Goal: Information Seeking & Learning: Learn about a topic

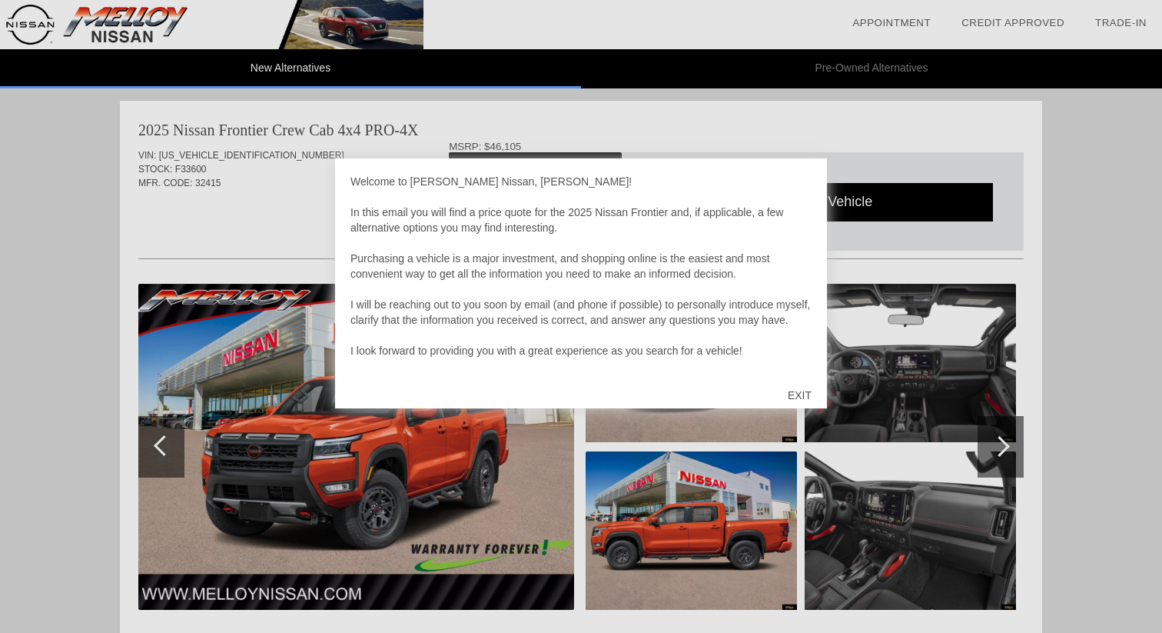
click at [794, 392] on div "EXIT" at bounding box center [799, 395] width 55 height 46
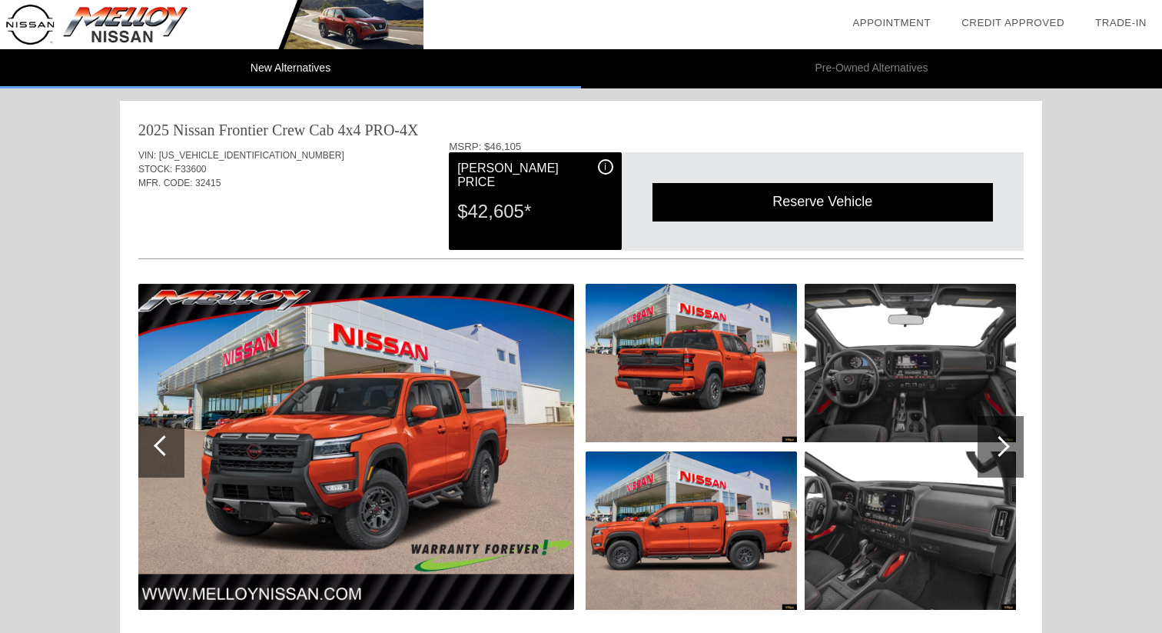
click at [706, 507] on img at bounding box center [691, 530] width 211 height 158
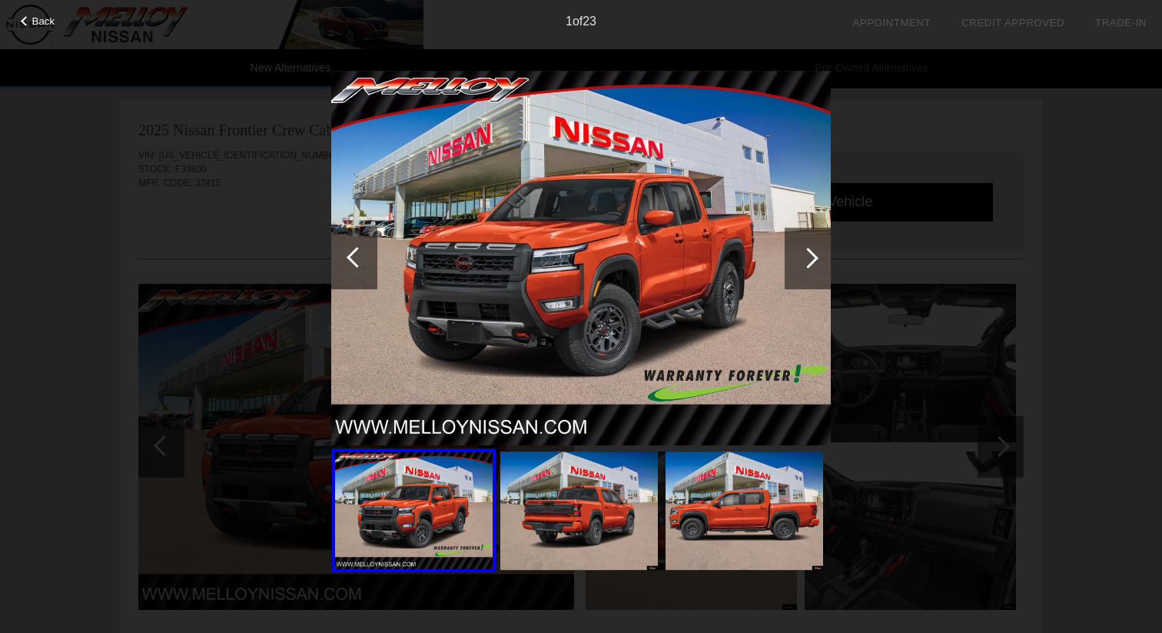
click at [814, 257] on div at bounding box center [808, 257] width 21 height 21
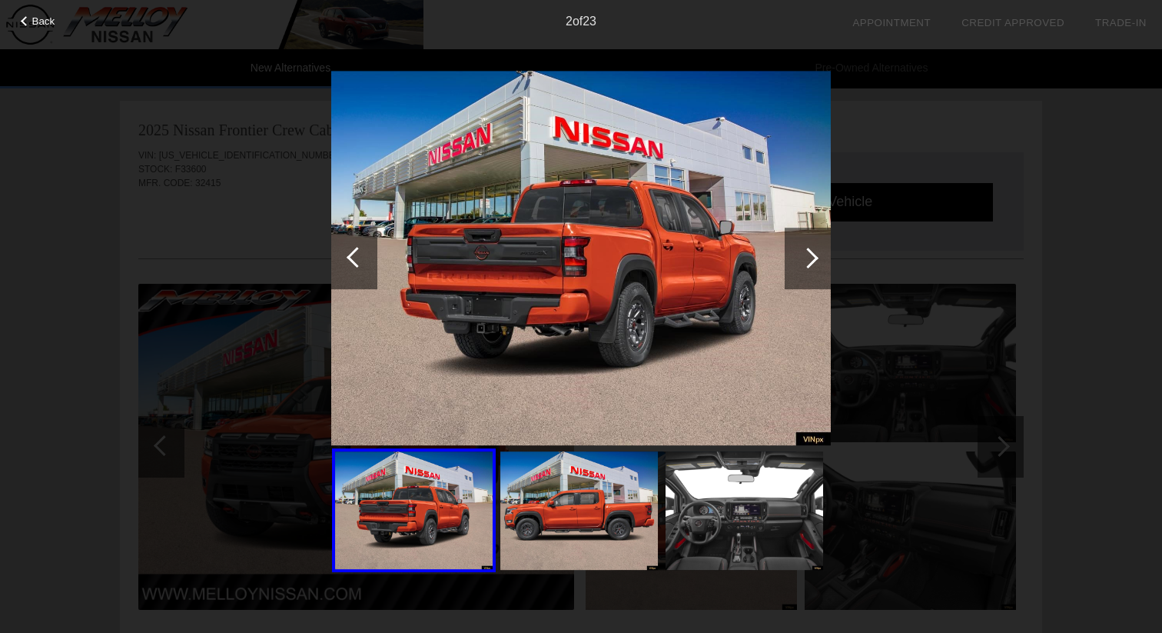
click at [814, 257] on div at bounding box center [808, 257] width 21 height 21
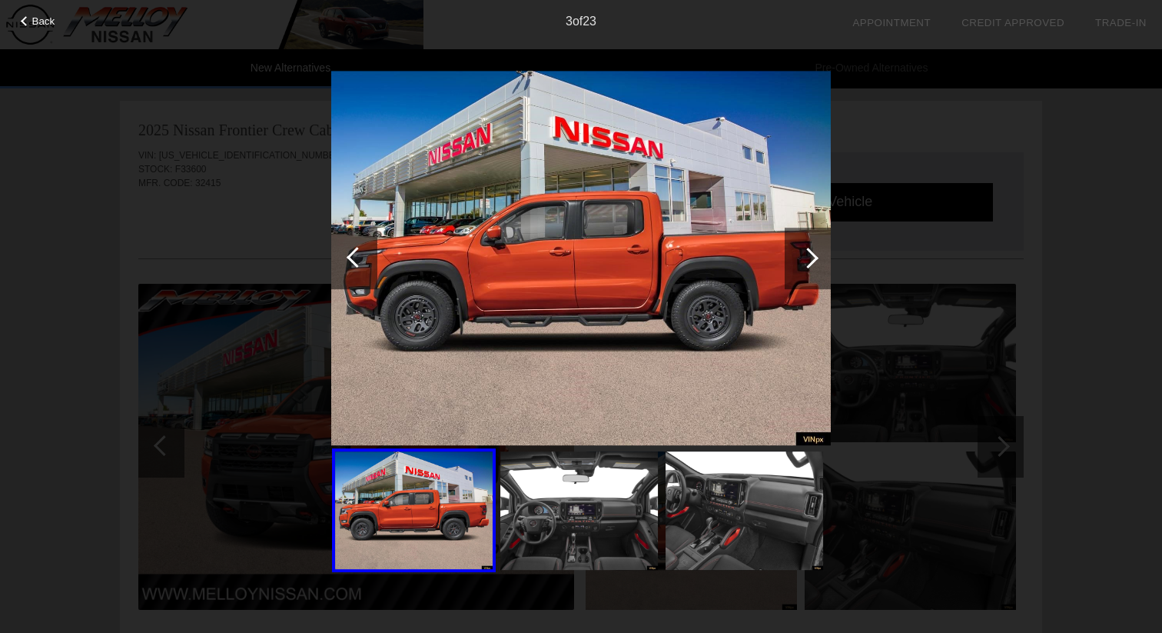
click at [49, 25] on span "Back" at bounding box center [43, 21] width 23 height 12
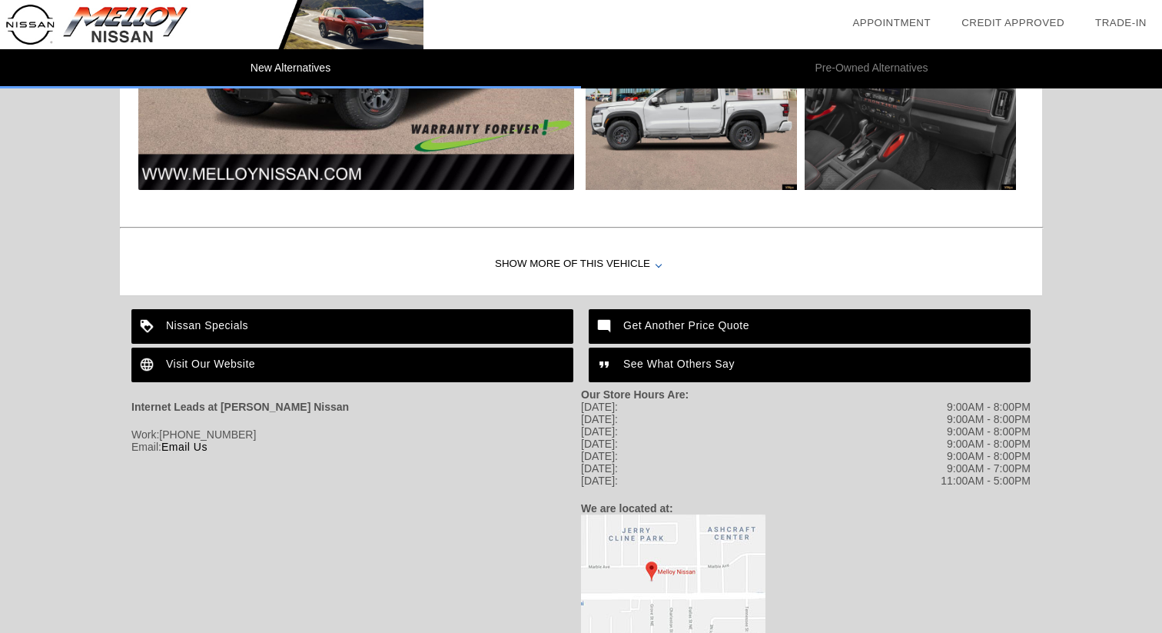
scroll to position [1965, 0]
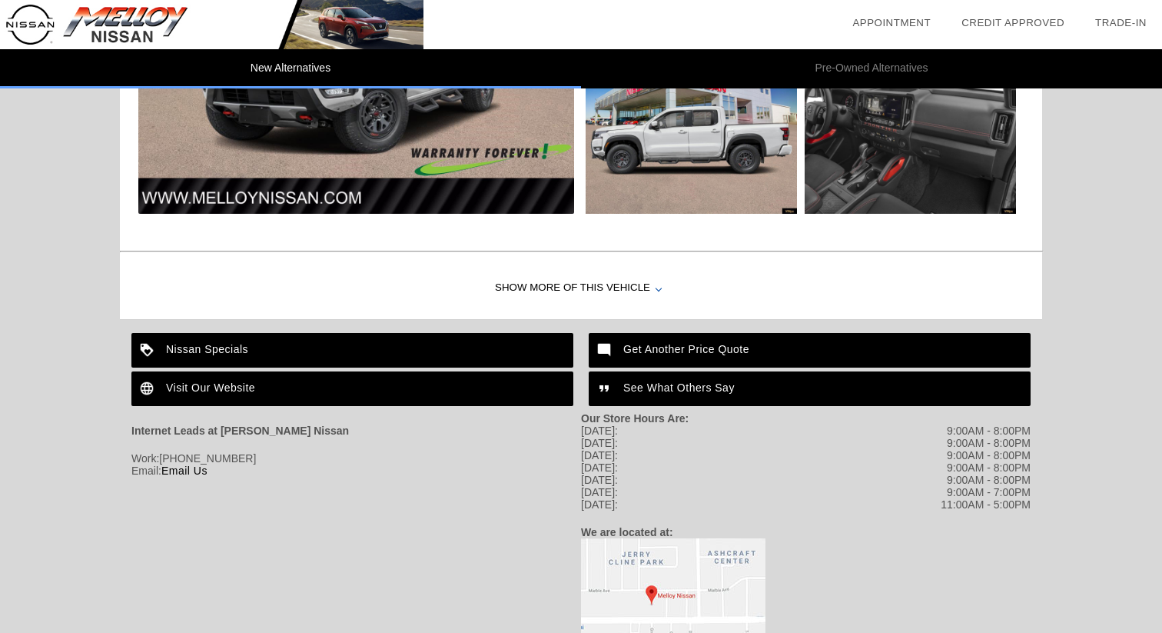
click at [590, 280] on div "Show More of this Vehicle" at bounding box center [581, 287] width 922 height 61
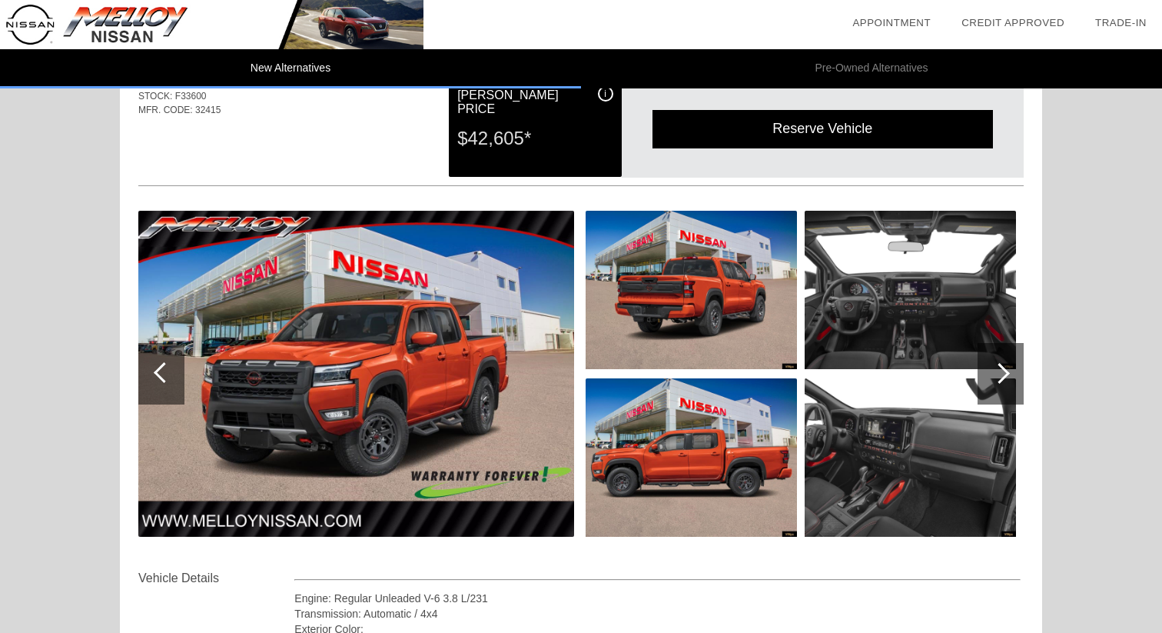
scroll to position [75, 0]
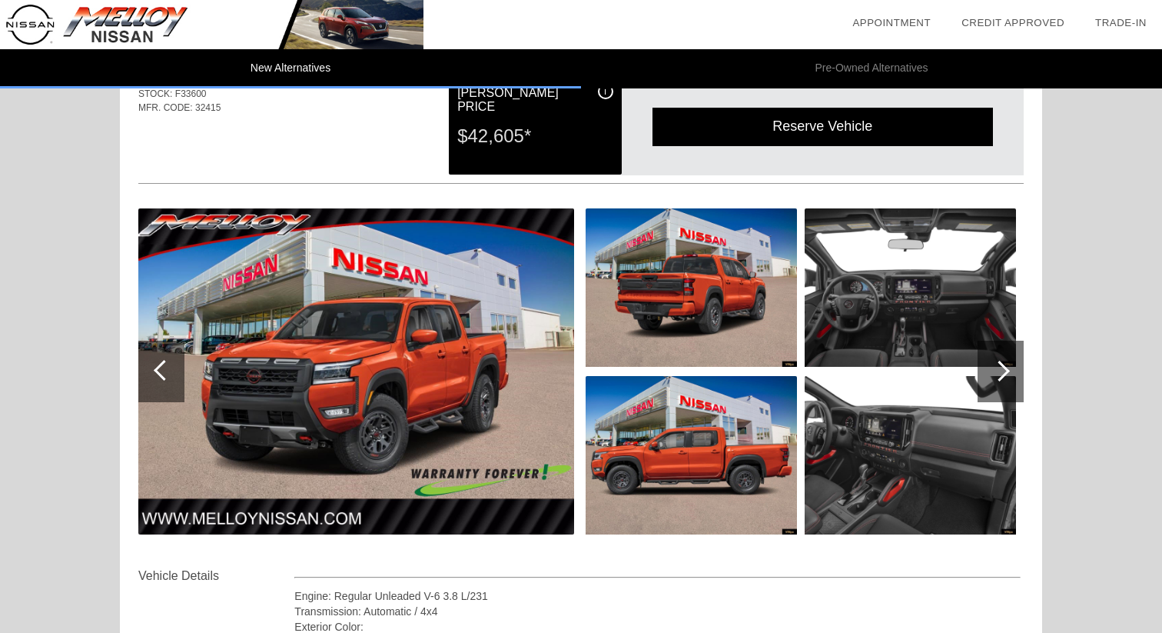
click at [1005, 371] on div at bounding box center [999, 370] width 21 height 21
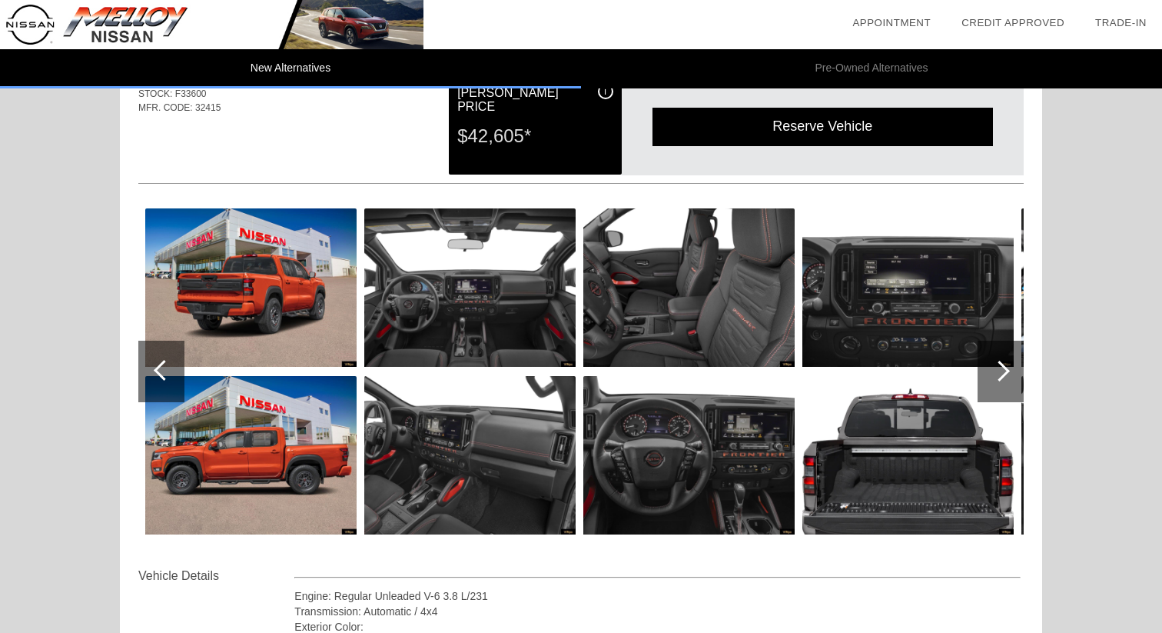
click at [1005, 371] on div at bounding box center [999, 370] width 21 height 21
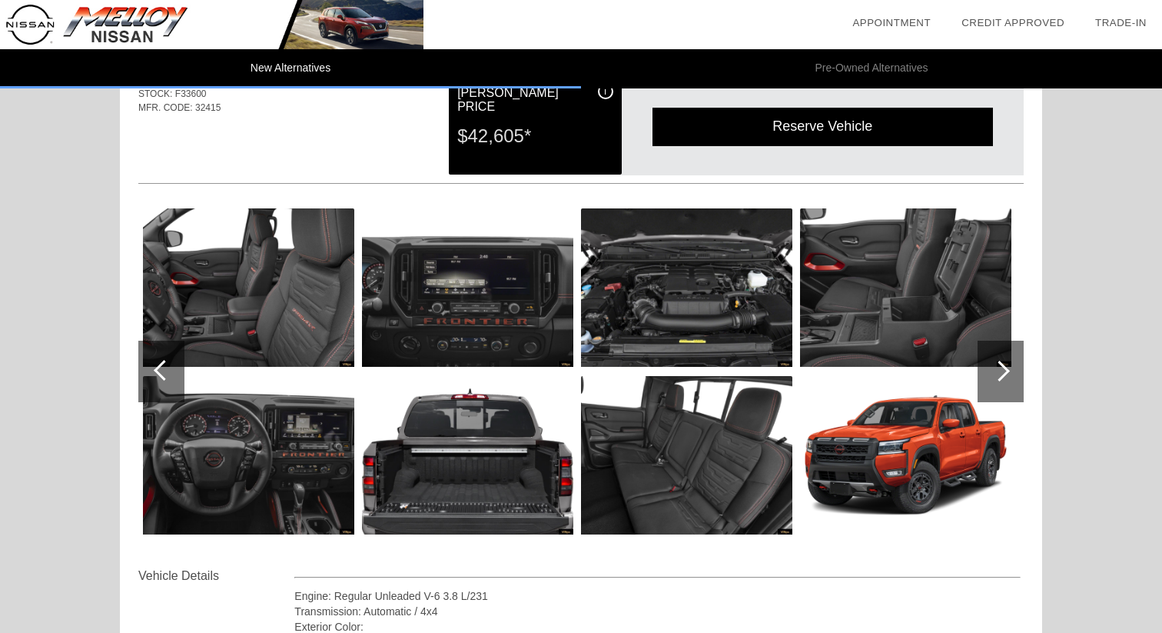
click at [1005, 371] on div at bounding box center [999, 370] width 21 height 21
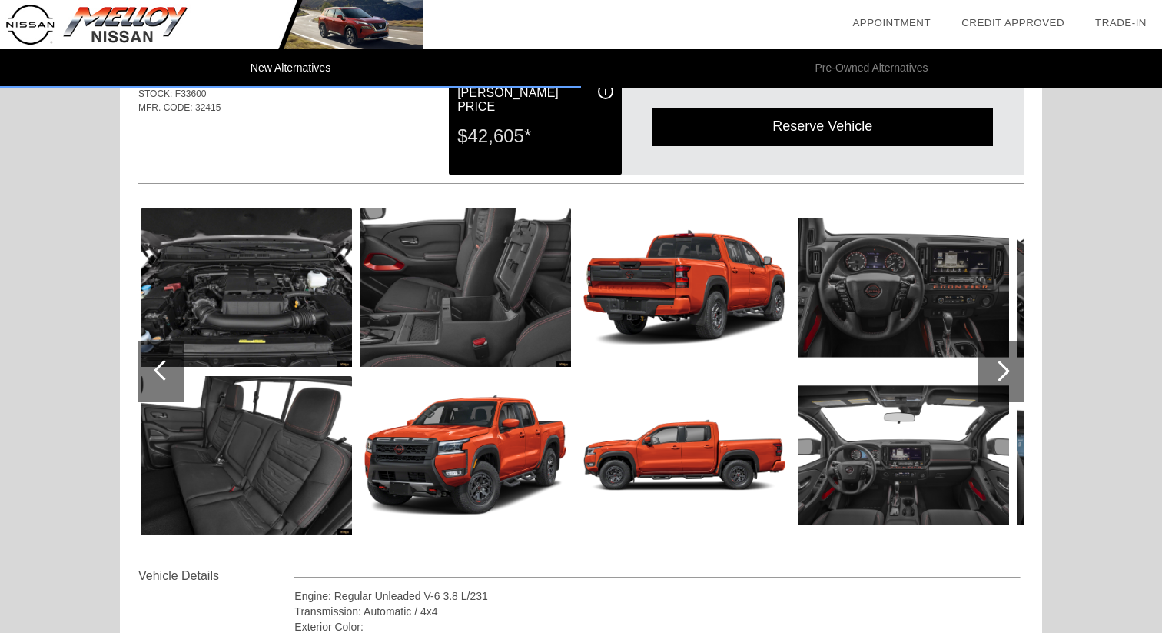
click at [1005, 371] on div at bounding box center [999, 370] width 21 height 21
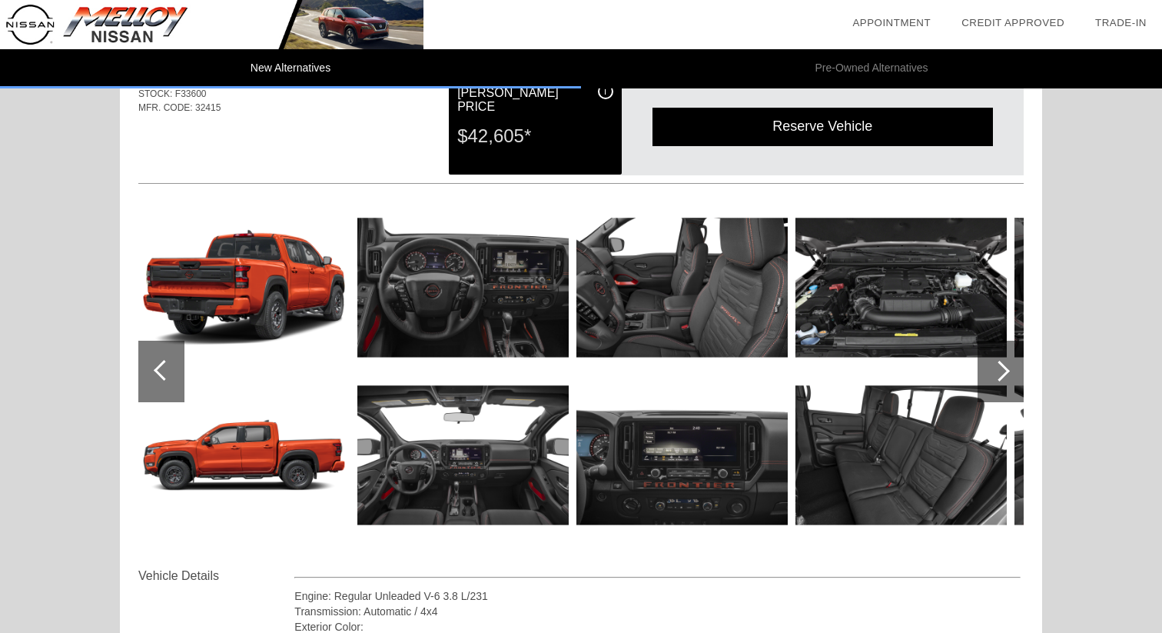
click at [1005, 371] on div at bounding box center [999, 370] width 21 height 21
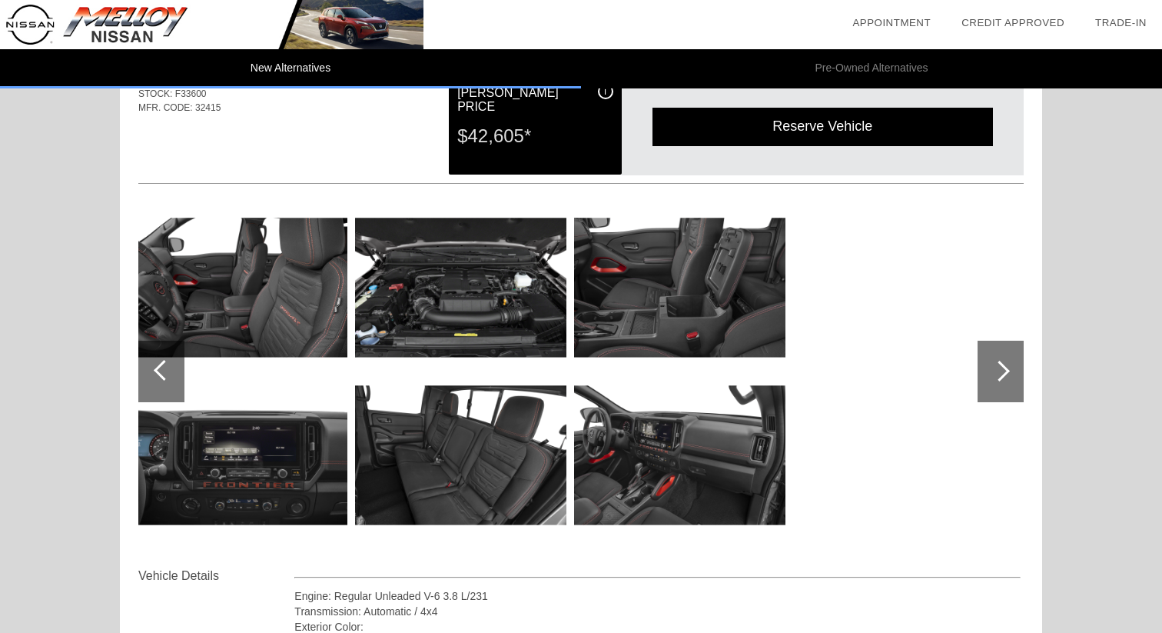
click at [1005, 371] on div at bounding box center [999, 370] width 21 height 21
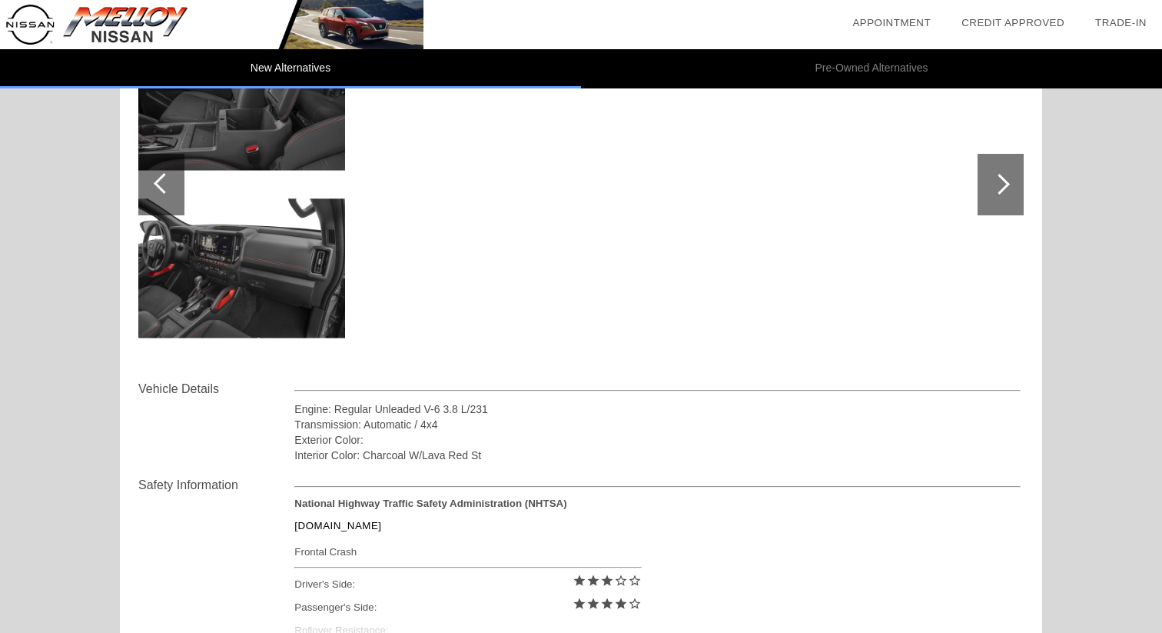
scroll to position [0, 0]
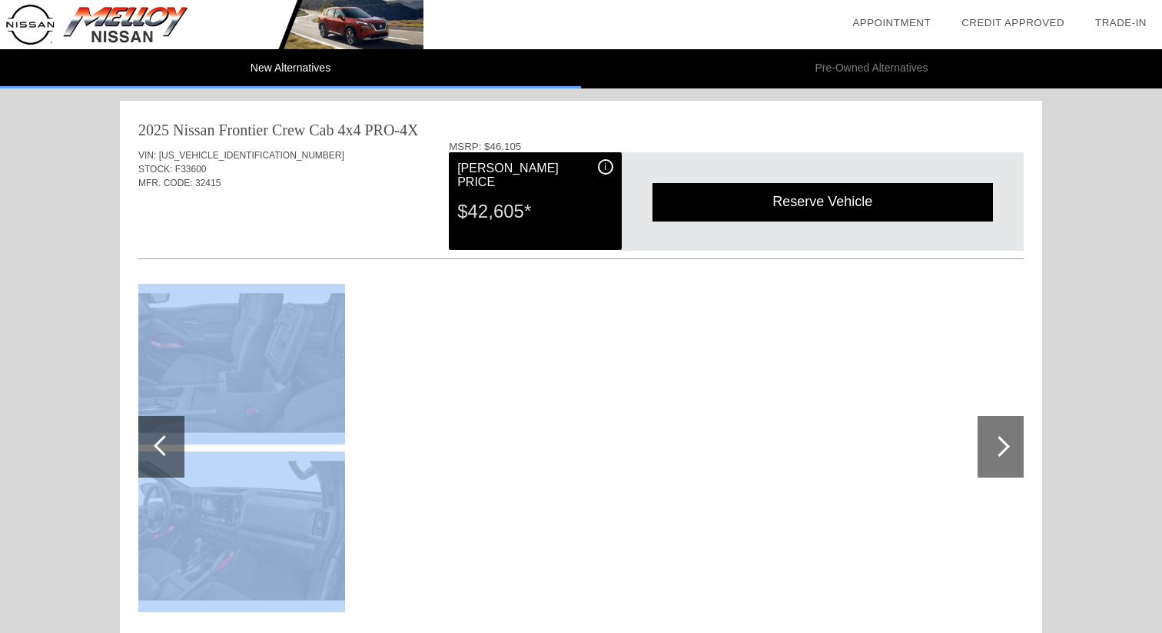
drag, startPoint x: 998, startPoint y: 452, endPoint x: 735, endPoint y: 445, distance: 263.0
click at [737, 447] on div at bounding box center [580, 450] width 885 height 384
click at [155, 431] on div at bounding box center [161, 446] width 46 height 61
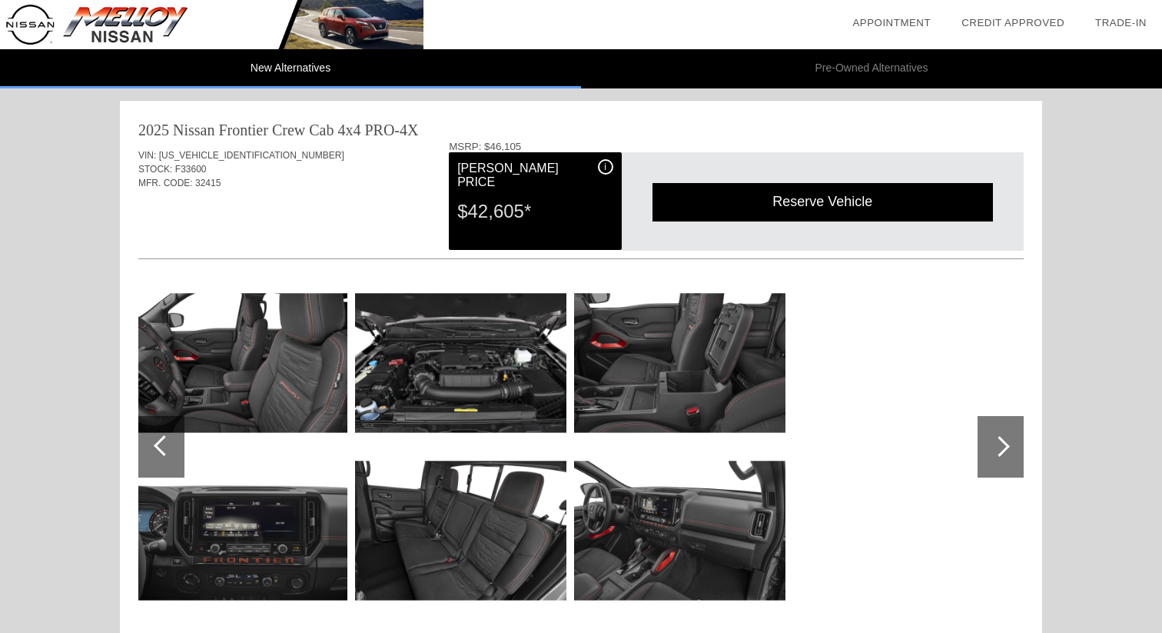
click at [155, 433] on div at bounding box center [161, 446] width 46 height 61
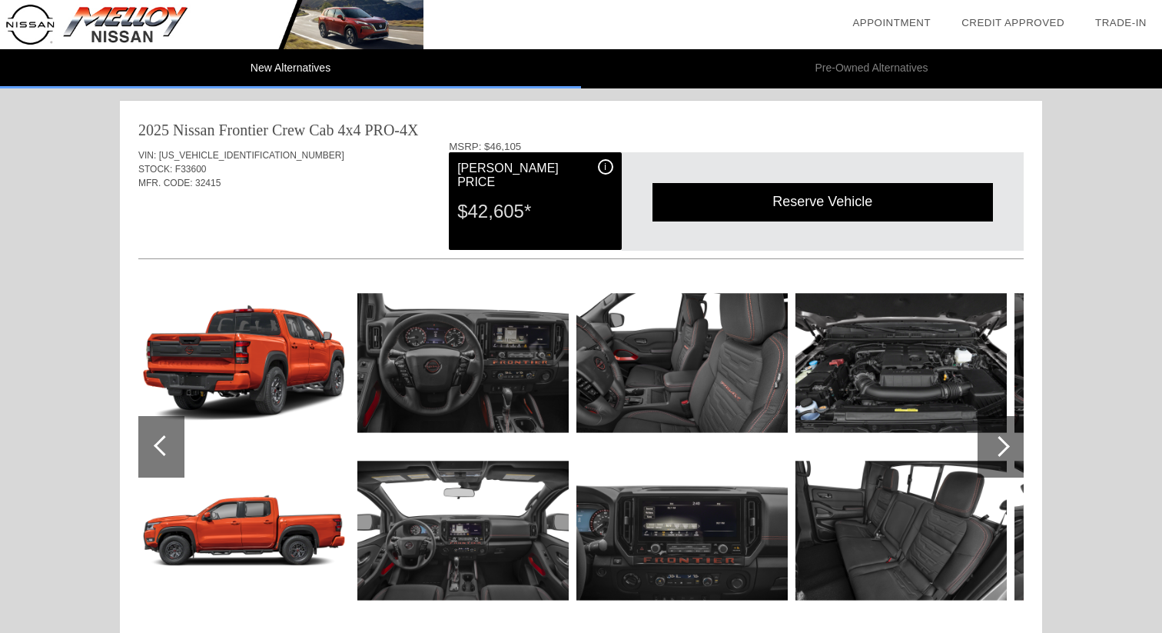
click at [156, 448] on div at bounding box center [161, 446] width 46 height 61
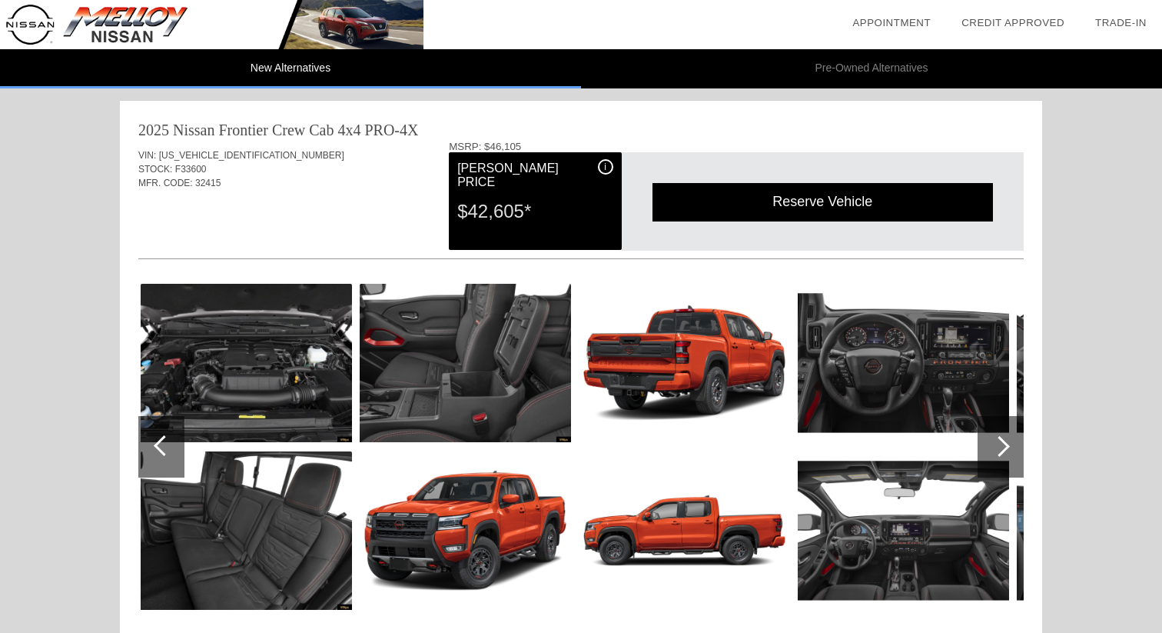
click at [154, 447] on div at bounding box center [161, 446] width 46 height 61
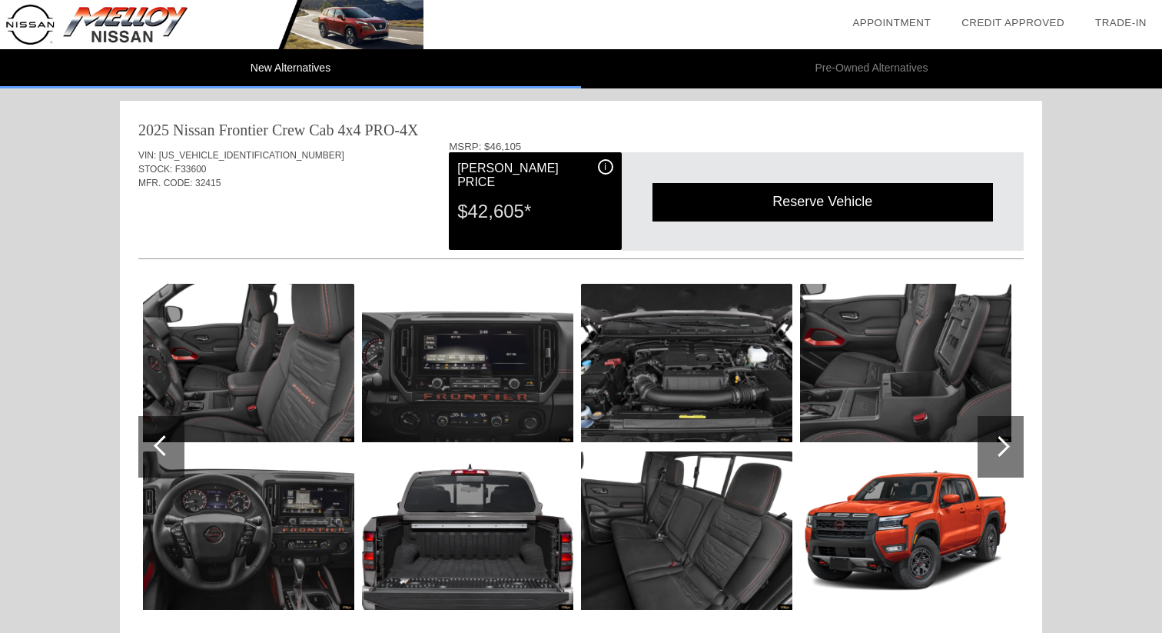
click at [154, 447] on div at bounding box center [161, 446] width 46 height 61
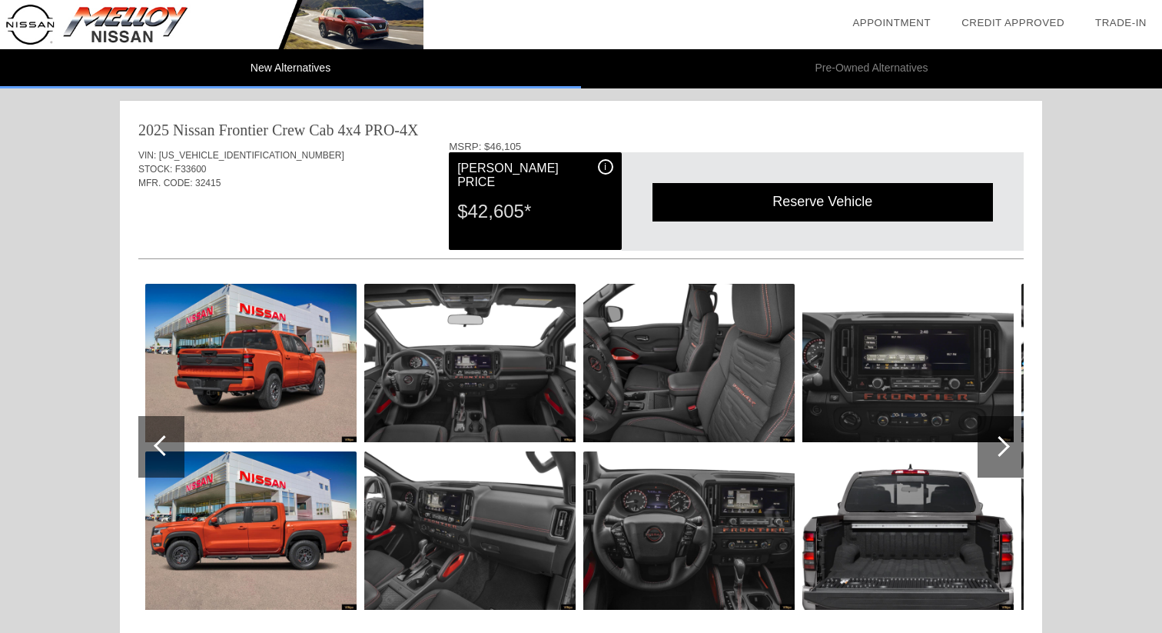
click at [154, 447] on div at bounding box center [161, 446] width 46 height 61
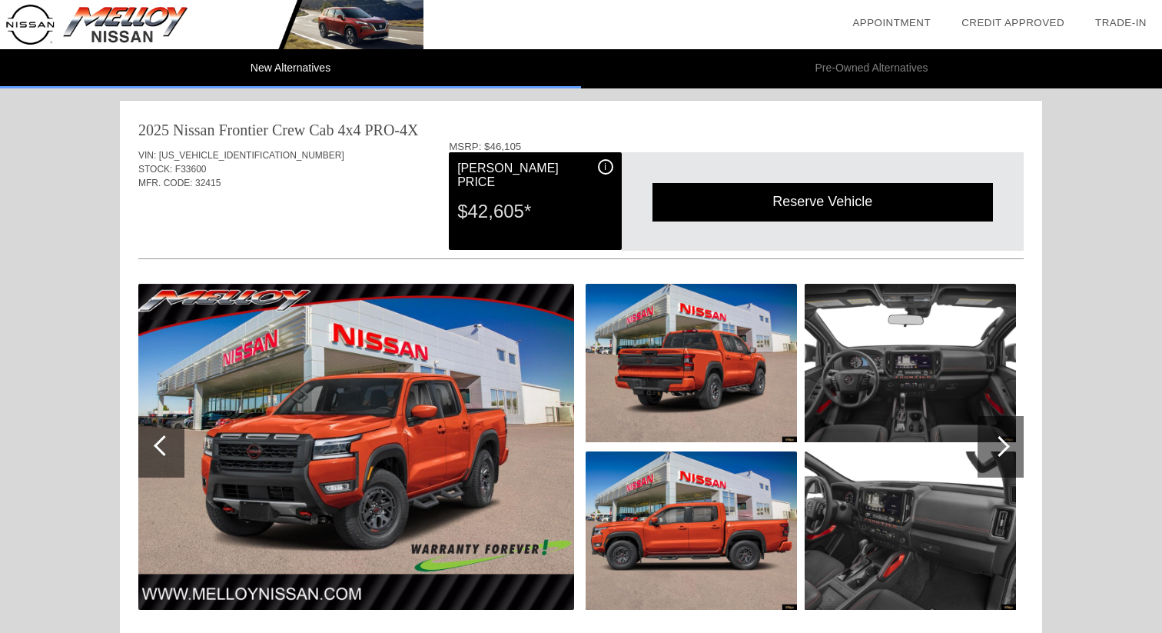
click at [145, 444] on div at bounding box center [161, 446] width 46 height 61
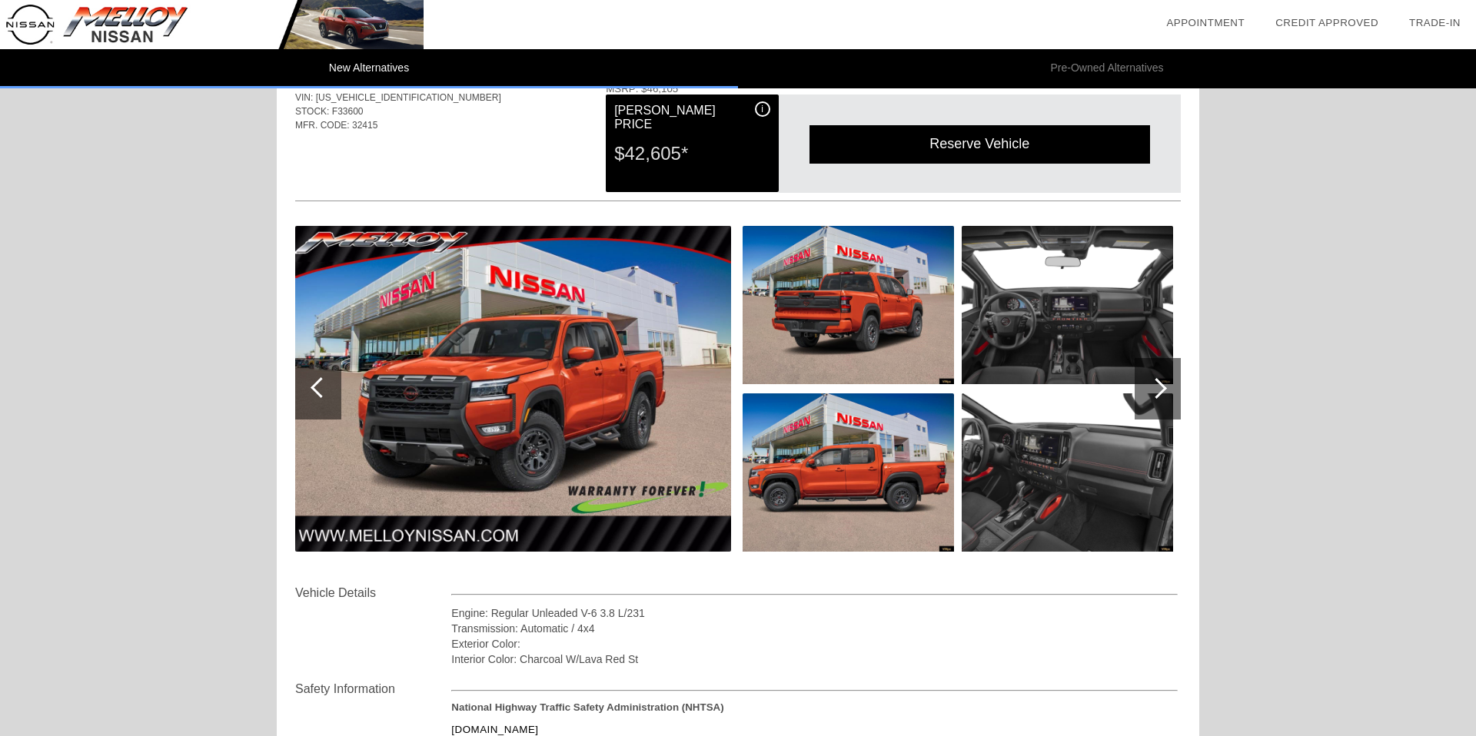
scroll to position [57, 0]
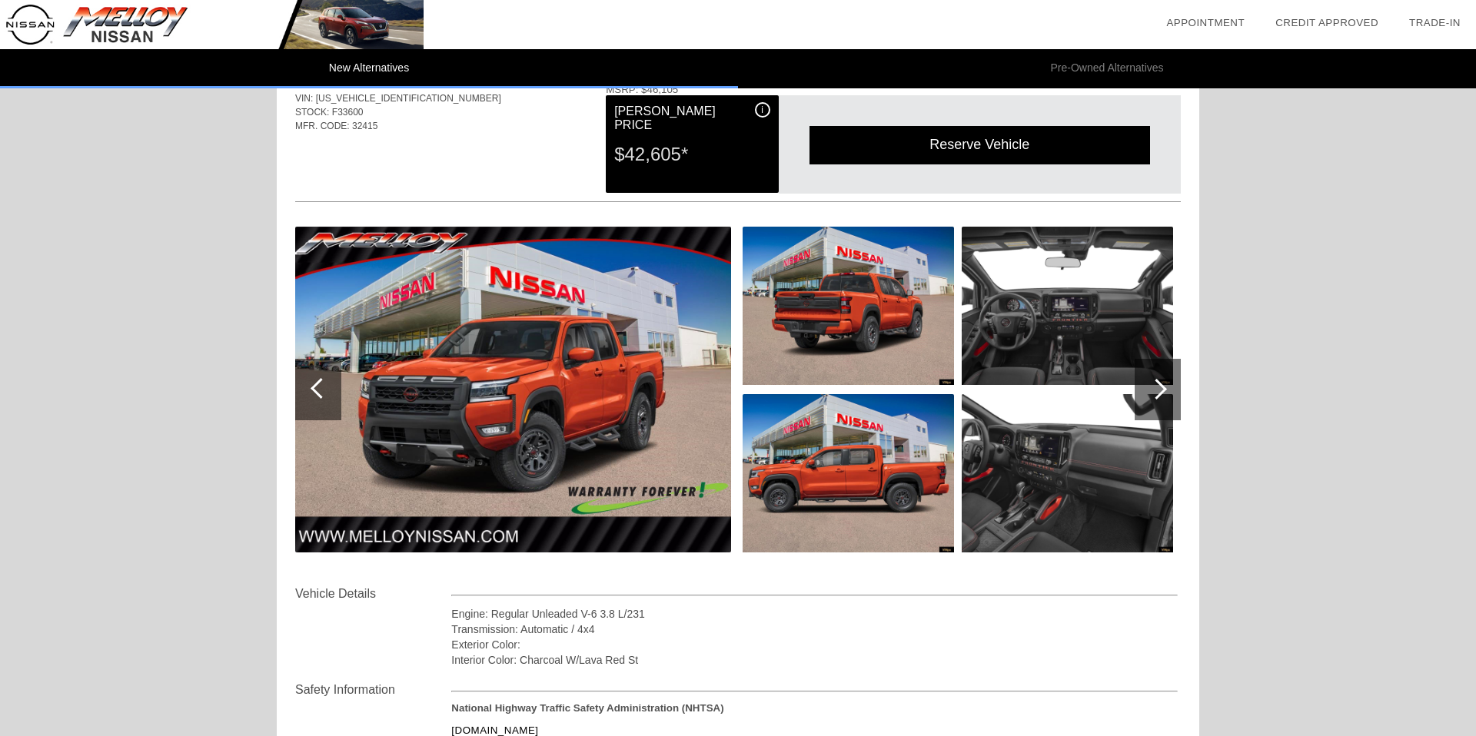
click at [532, 419] on img at bounding box center [513, 390] width 436 height 326
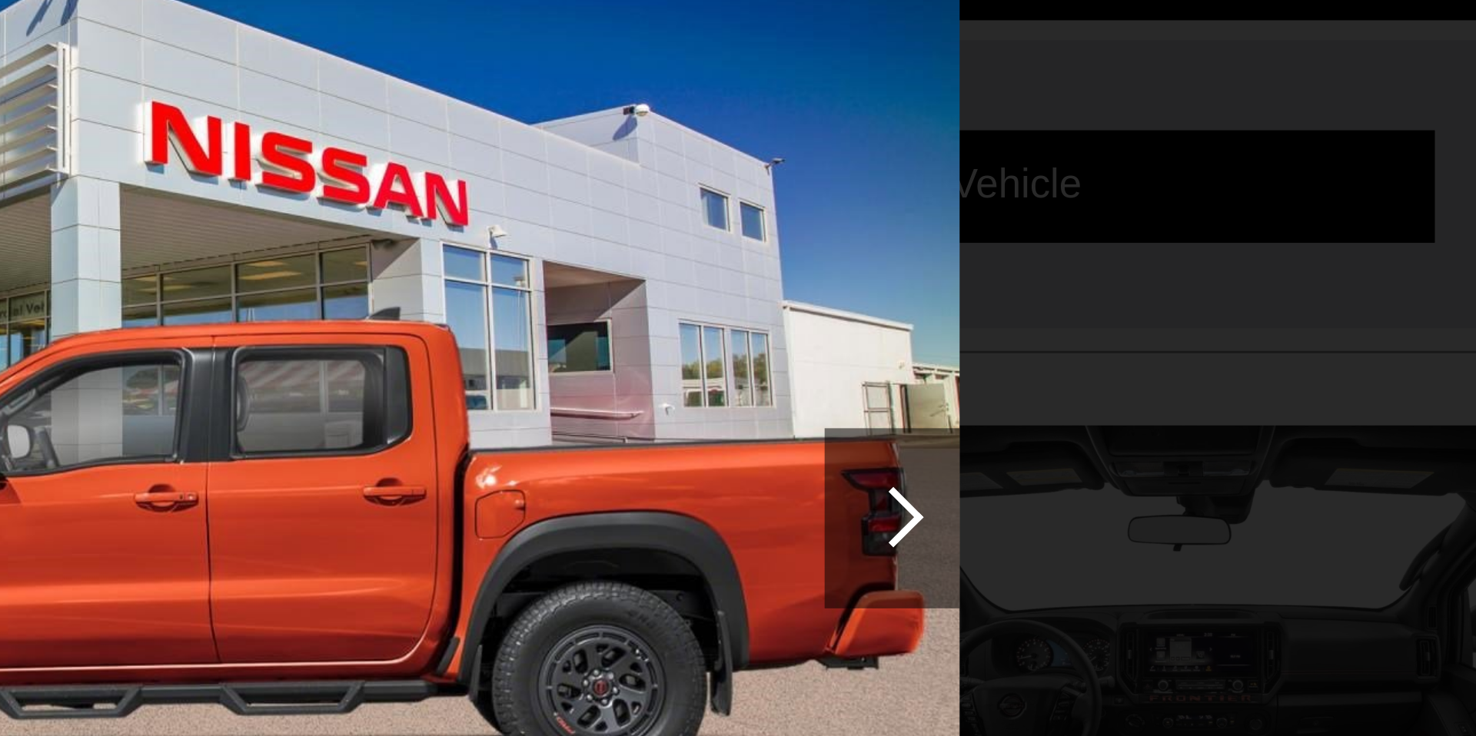
click at [971, 255] on div at bounding box center [965, 257] width 21 height 21
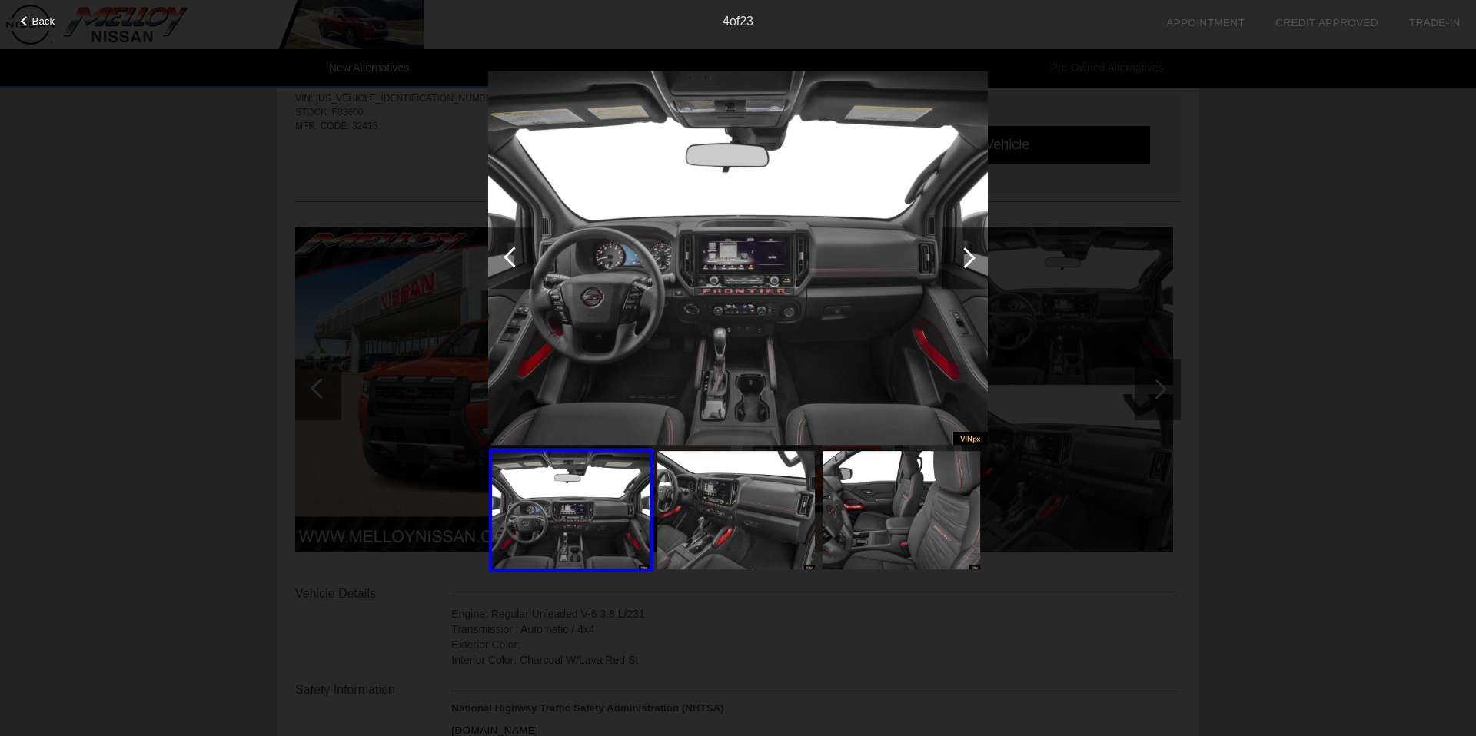
click at [42, 27] on div "4 of 23" at bounding box center [738, 15] width 1476 height 31
click at [34, 25] on span "Back" at bounding box center [43, 21] width 23 height 12
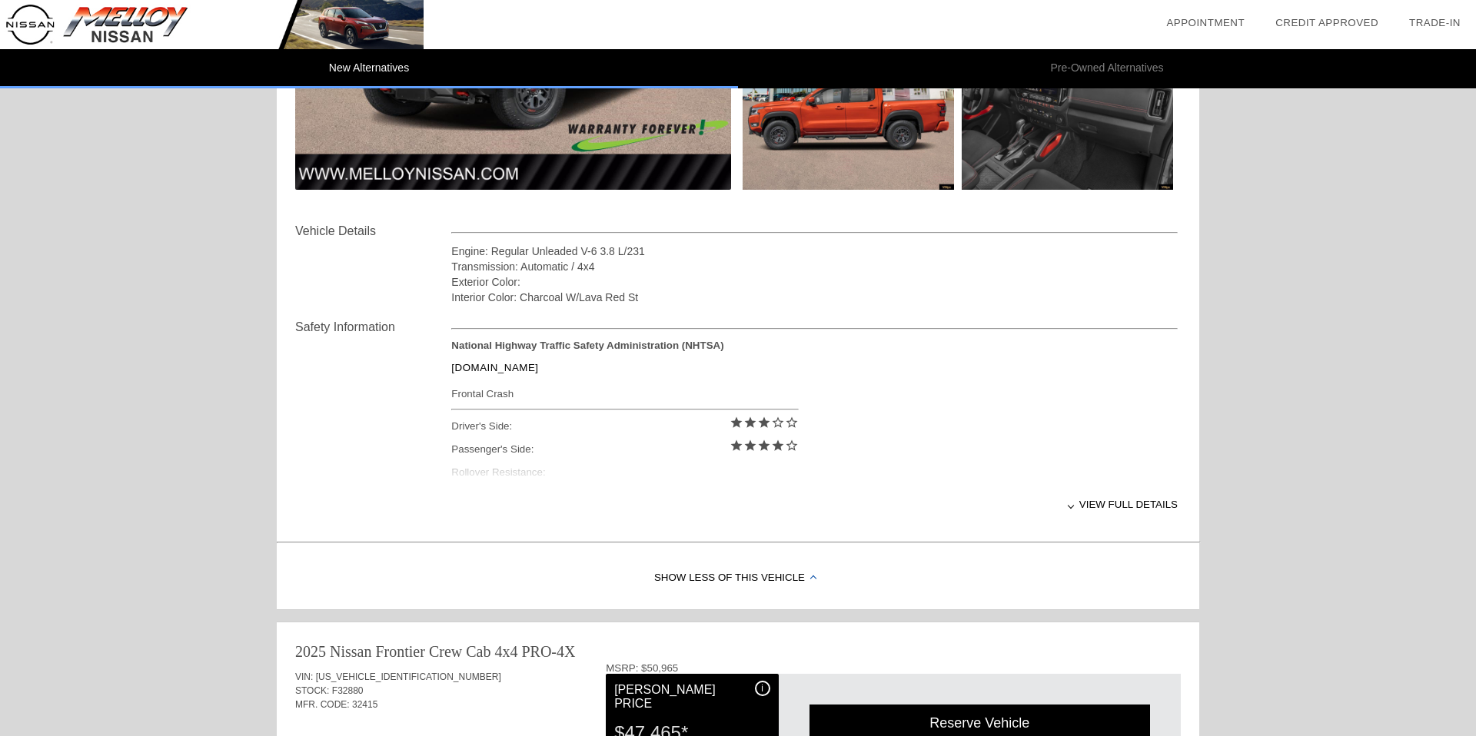
scroll to position [424, 0]
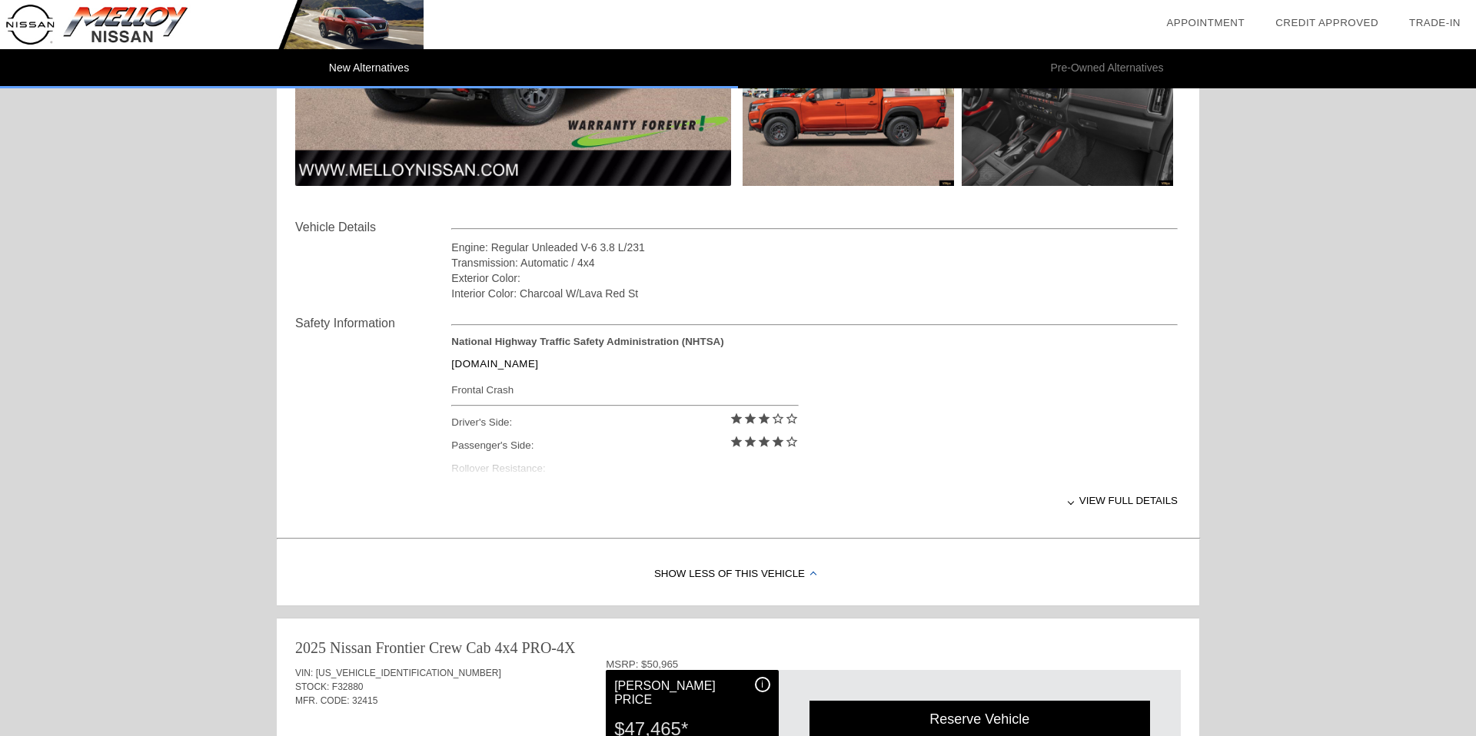
click at [1088, 503] on div "View full details" at bounding box center [814, 501] width 726 height 38
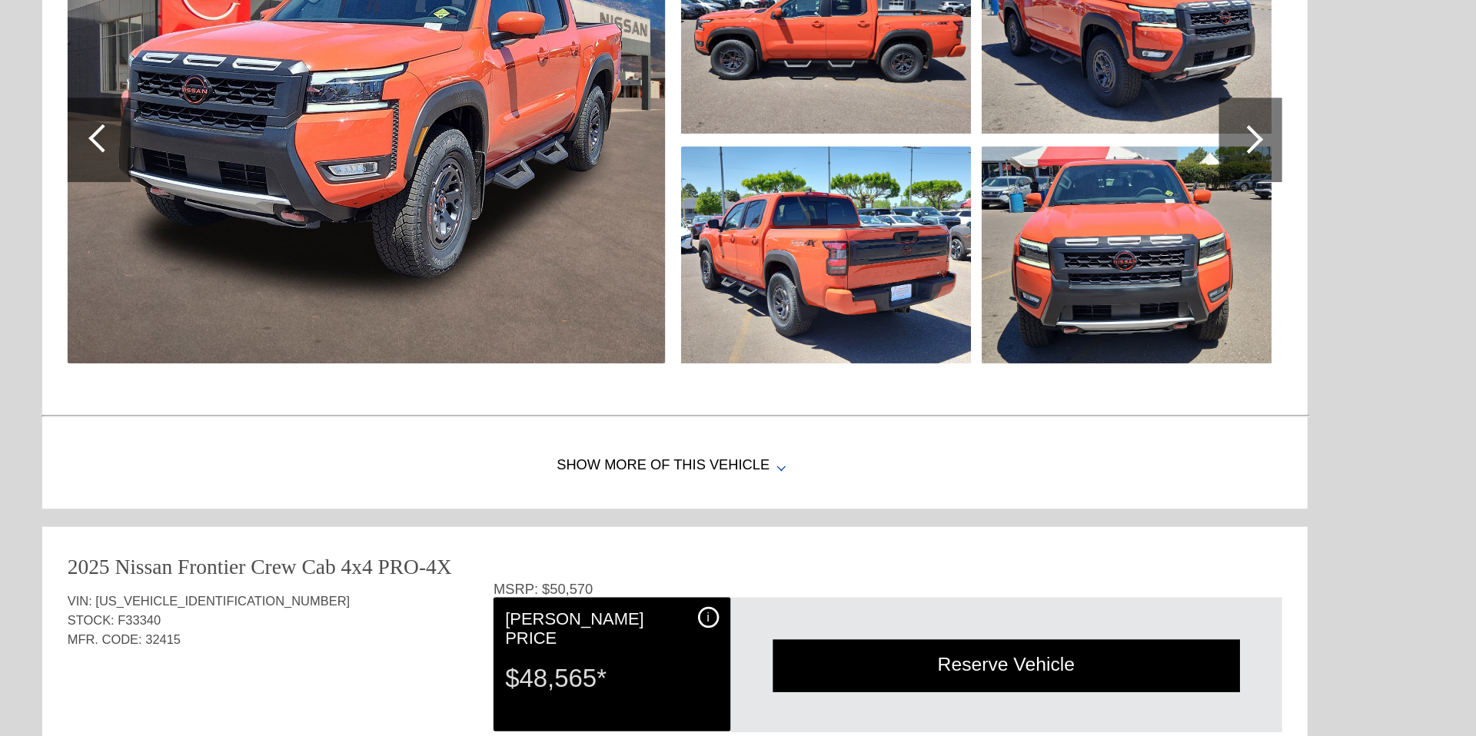
scroll to position [1101, 0]
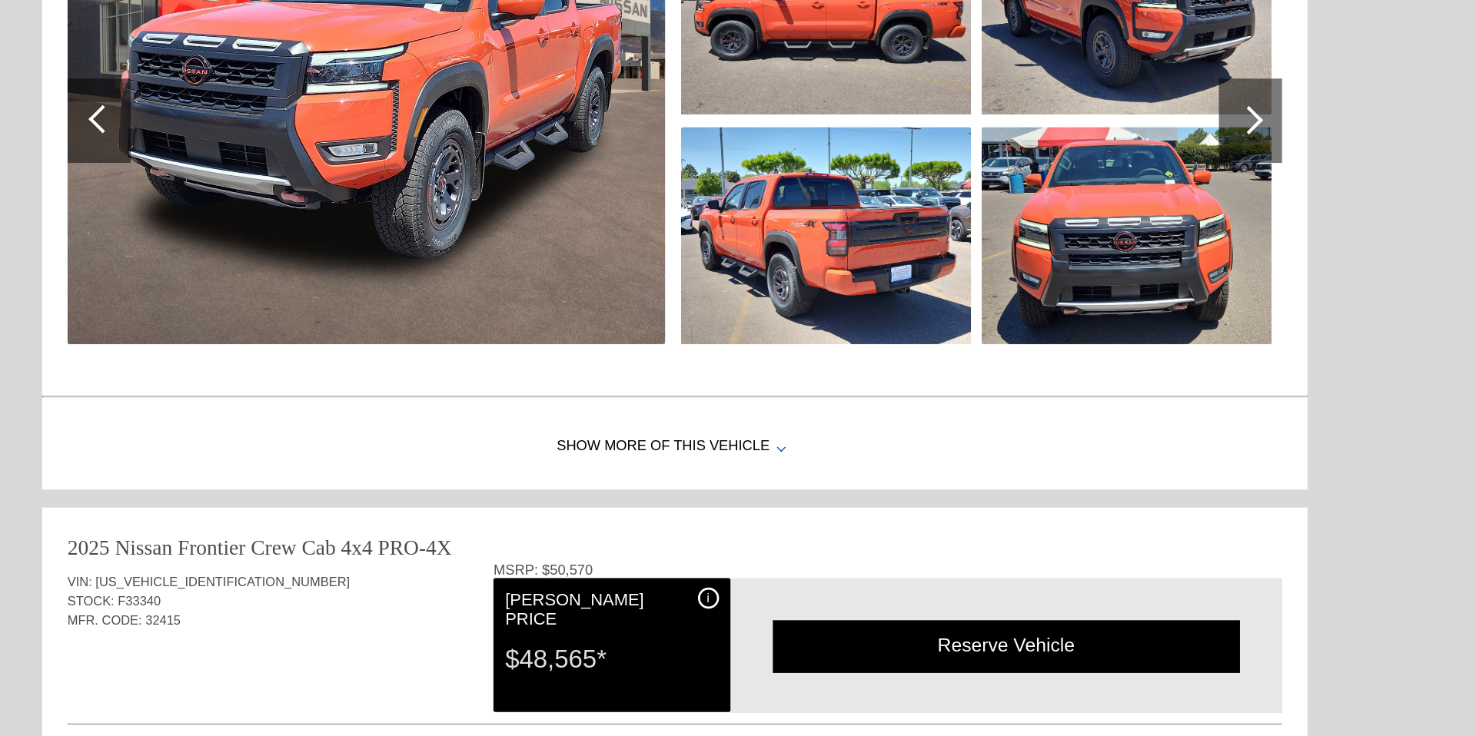
click at [769, 520] on div "Show More of this Vehicle" at bounding box center [738, 525] width 922 height 61
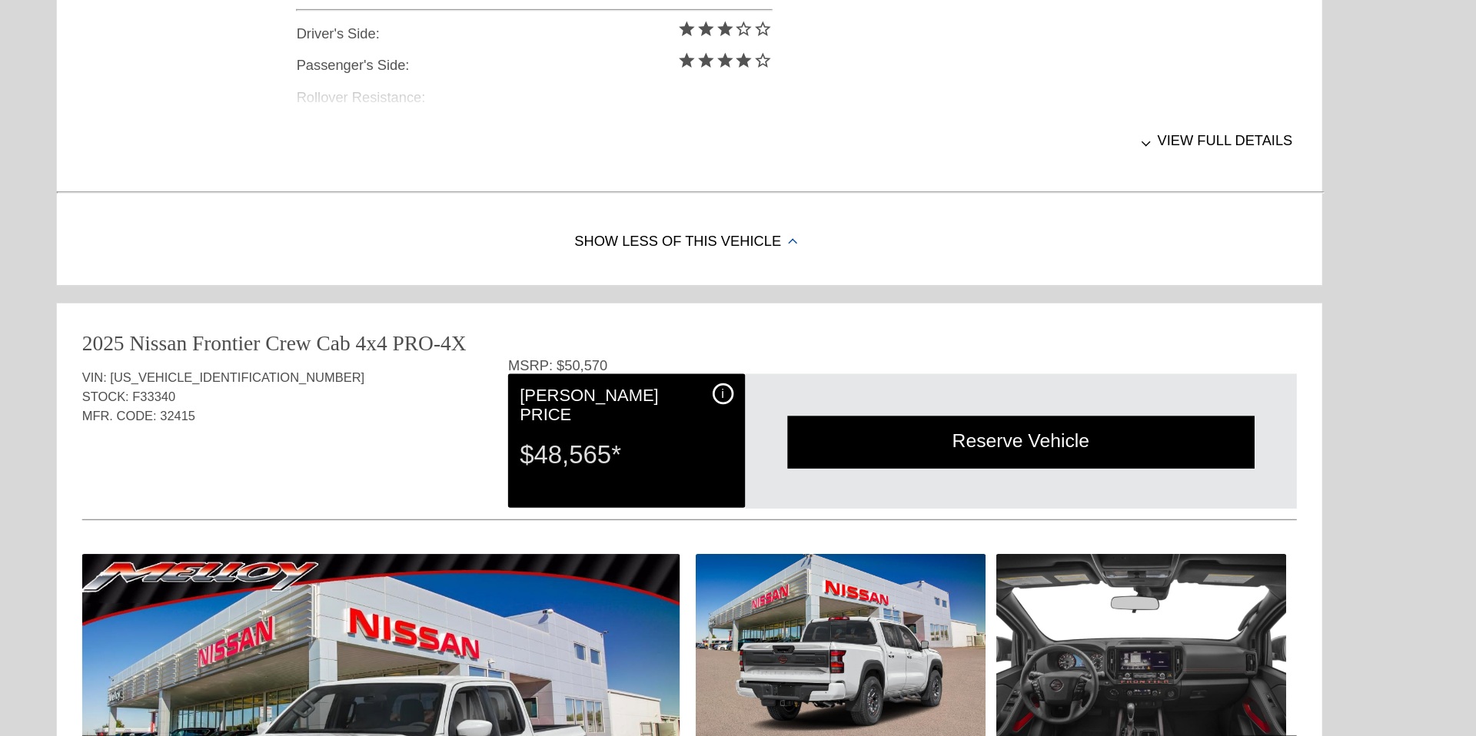
scroll to position [1562, 0]
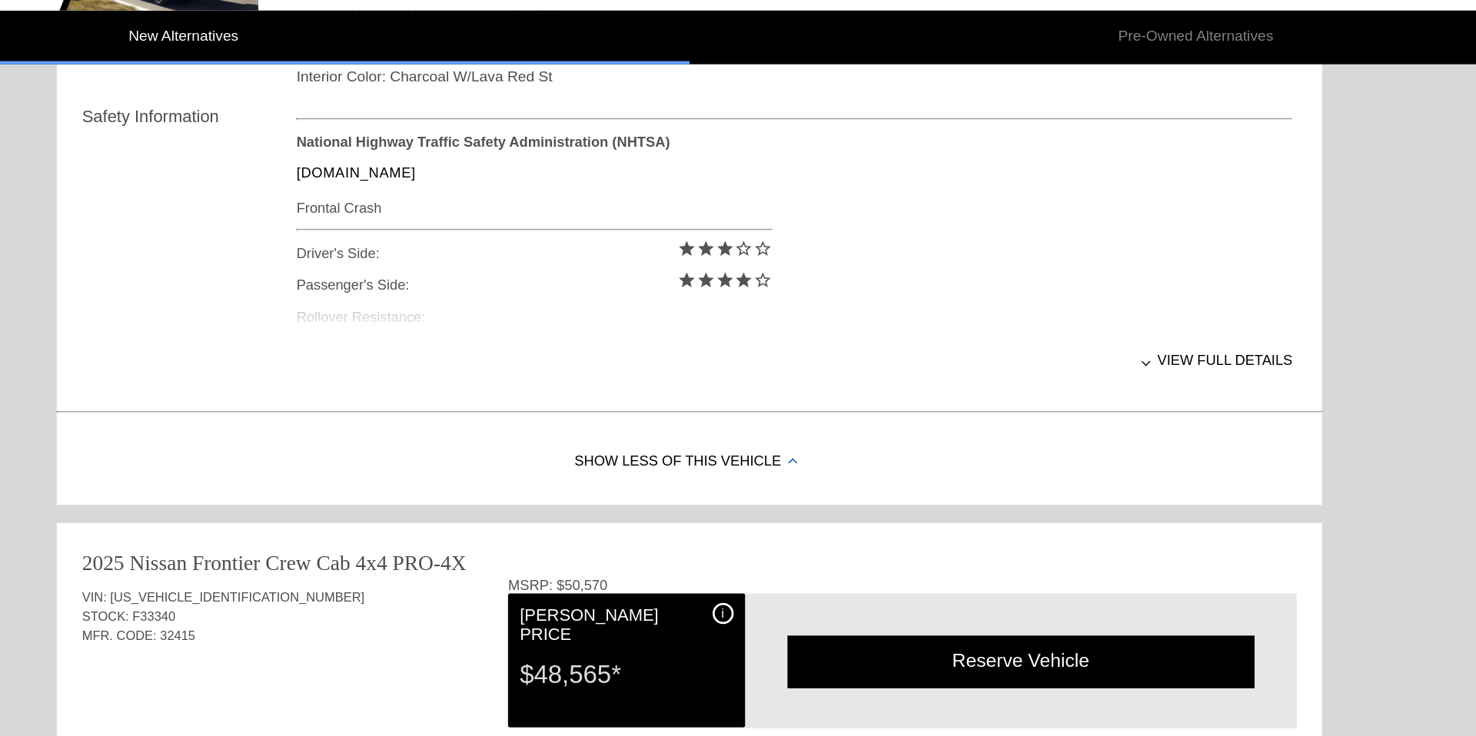
click at [1120, 310] on div "View full details" at bounding box center [814, 304] width 726 height 38
click at [1120, 310] on div "View less details" at bounding box center [814, 304] width 726 height 38
click at [1134, 308] on div "View full details" at bounding box center [814, 304] width 726 height 38
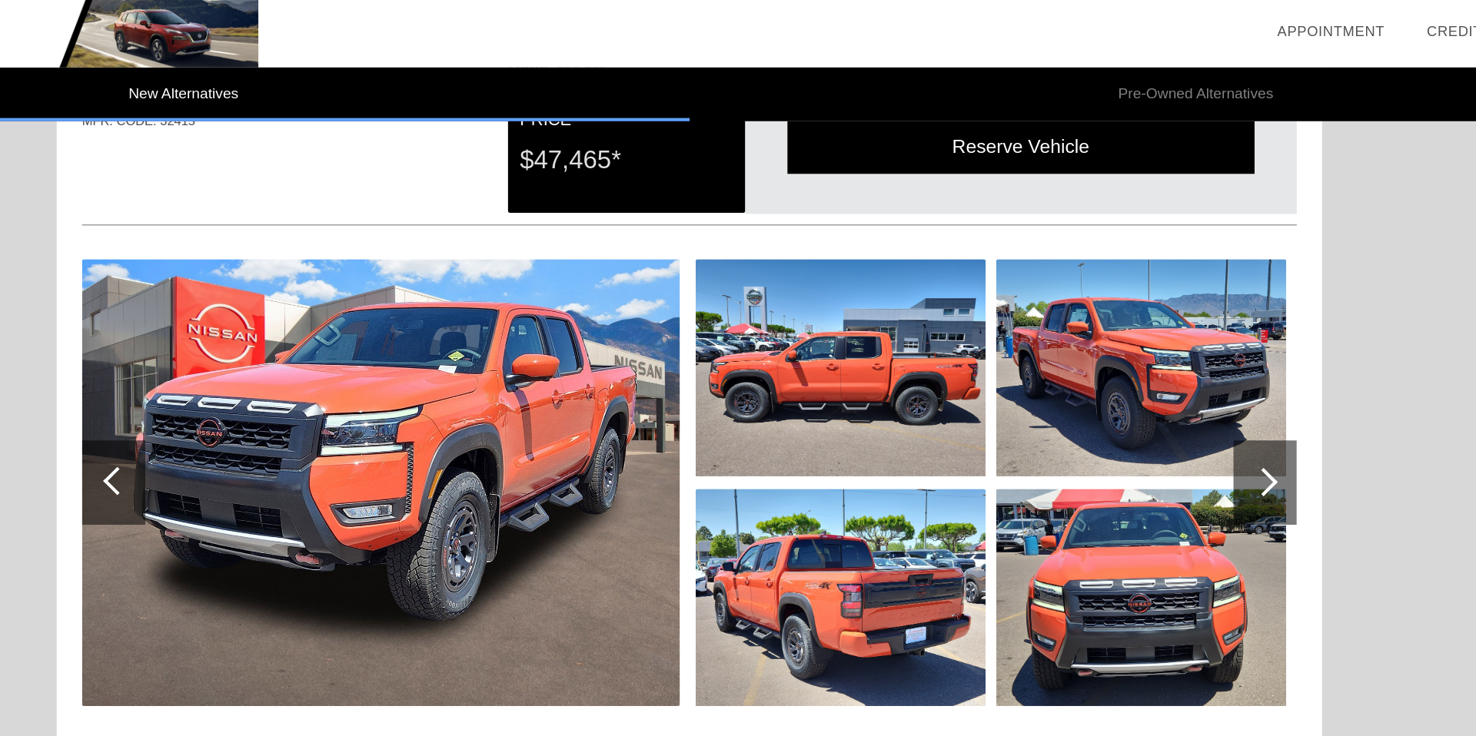
scroll to position [801, 0]
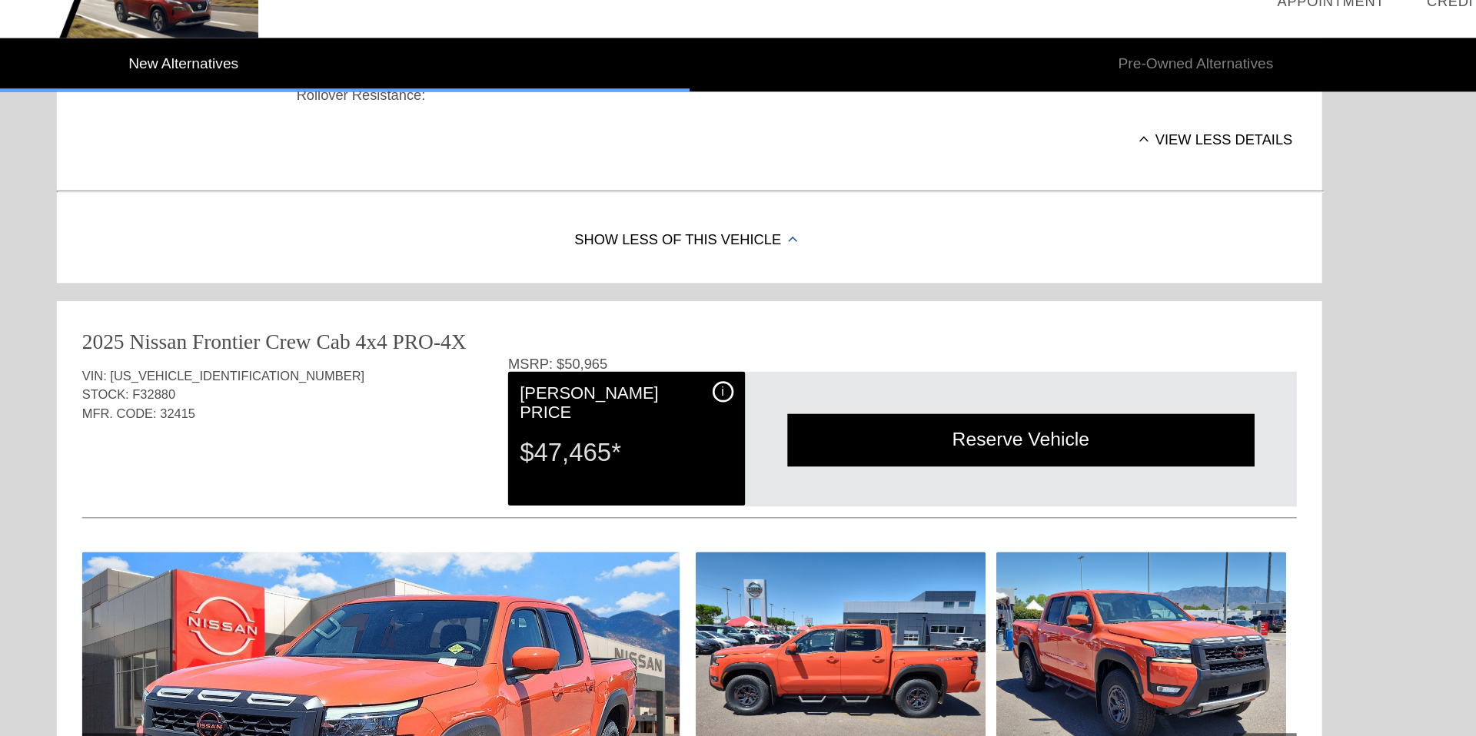
click at [404, 298] on span "[US_VEHICLE_IDENTIFICATION_NUMBER]" at bounding box center [408, 296] width 185 height 11
click at [586, 207] on div "Show Less of this Vehicle" at bounding box center [738, 197] width 922 height 61
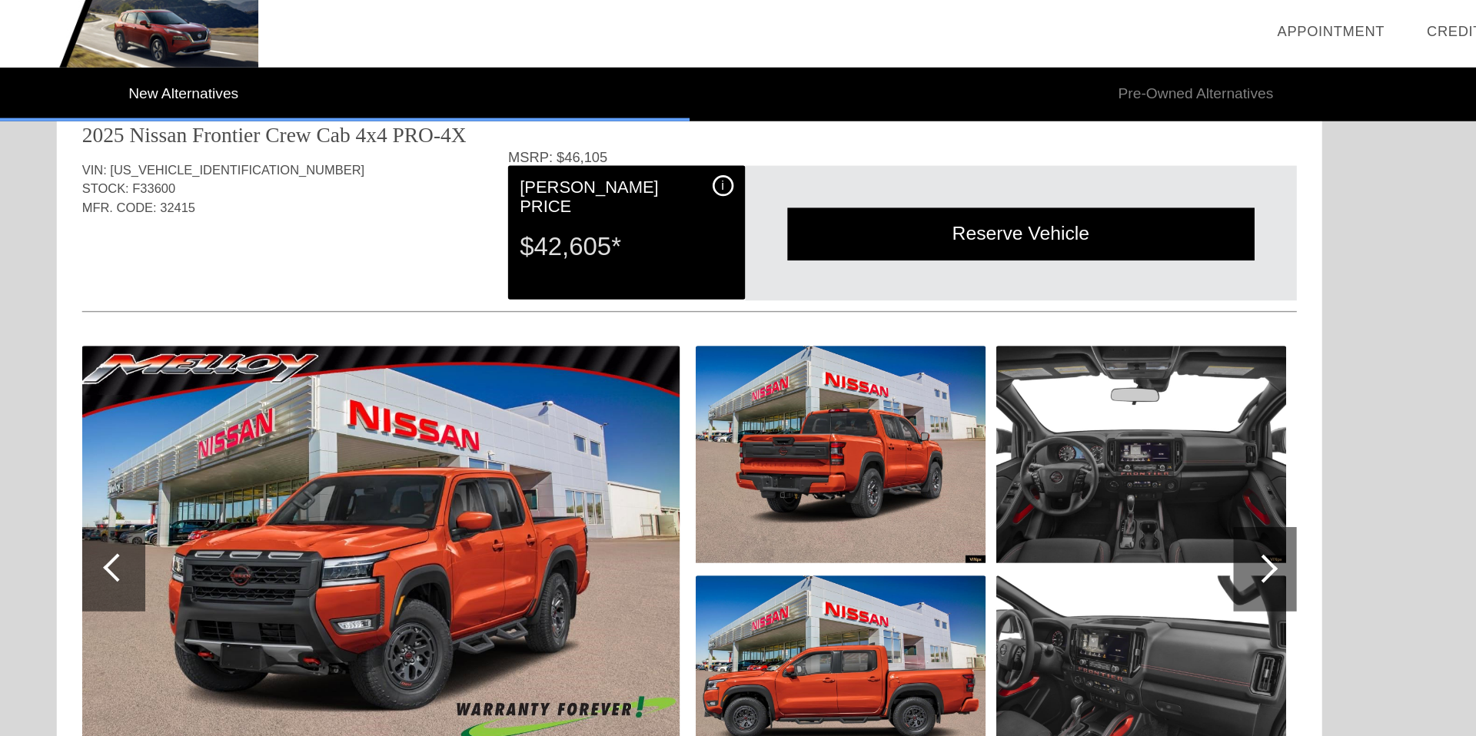
scroll to position [0, 0]
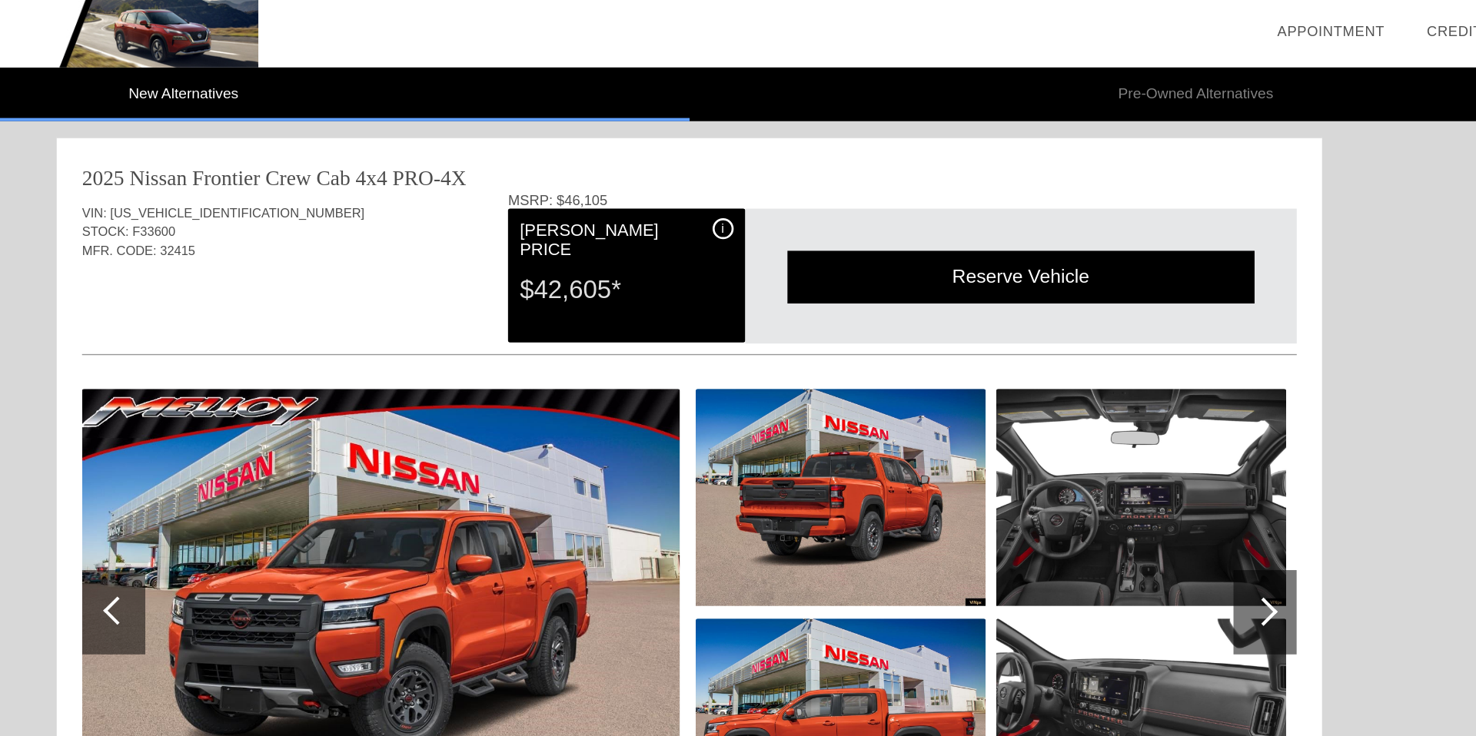
click at [385, 155] on span "[US_VEHICLE_IDENTIFICATION_NUMBER]" at bounding box center [408, 155] width 185 height 11
copy span "[US_VEHICLE_IDENTIFICATION_NUMBER]"
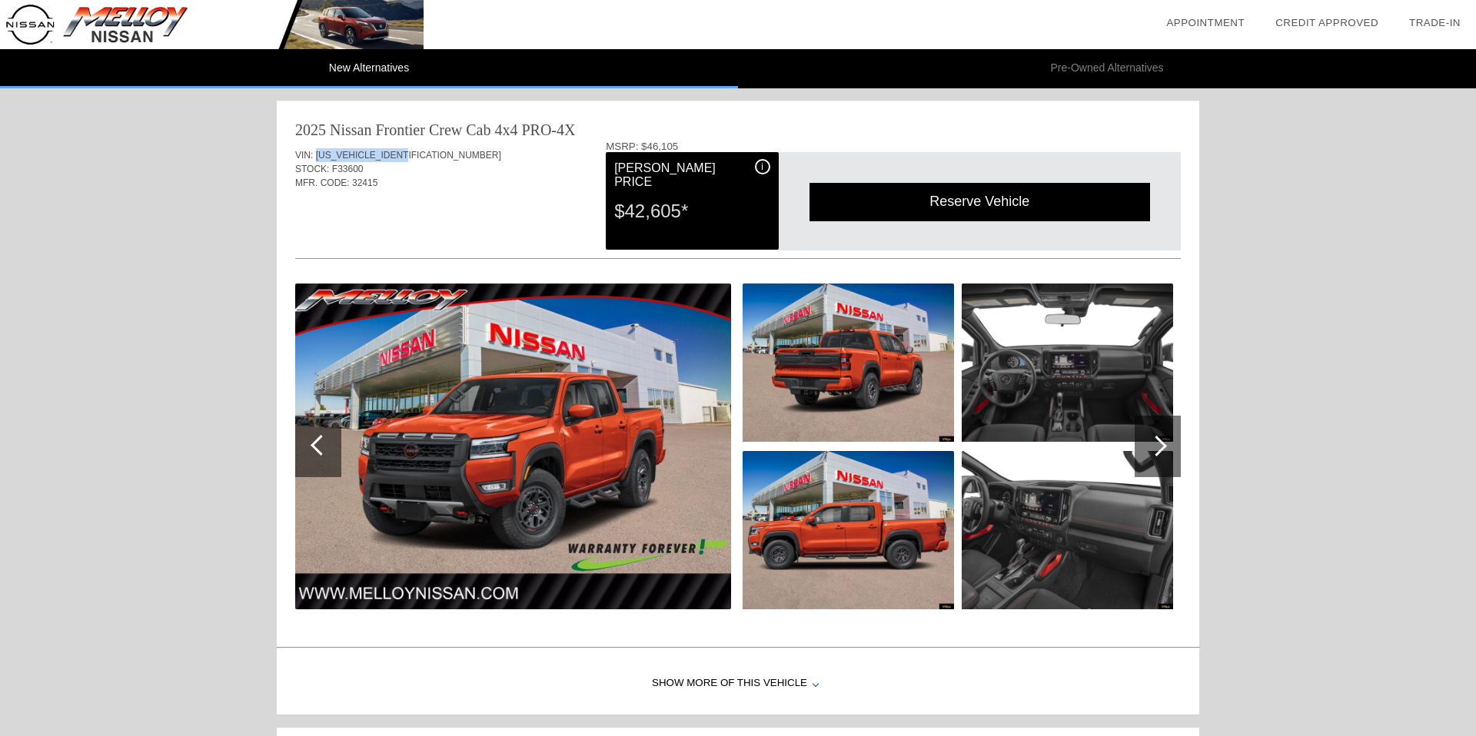
click at [137, 18] on img at bounding box center [212, 24] width 424 height 49
